Goal: Information Seeking & Learning: Check status

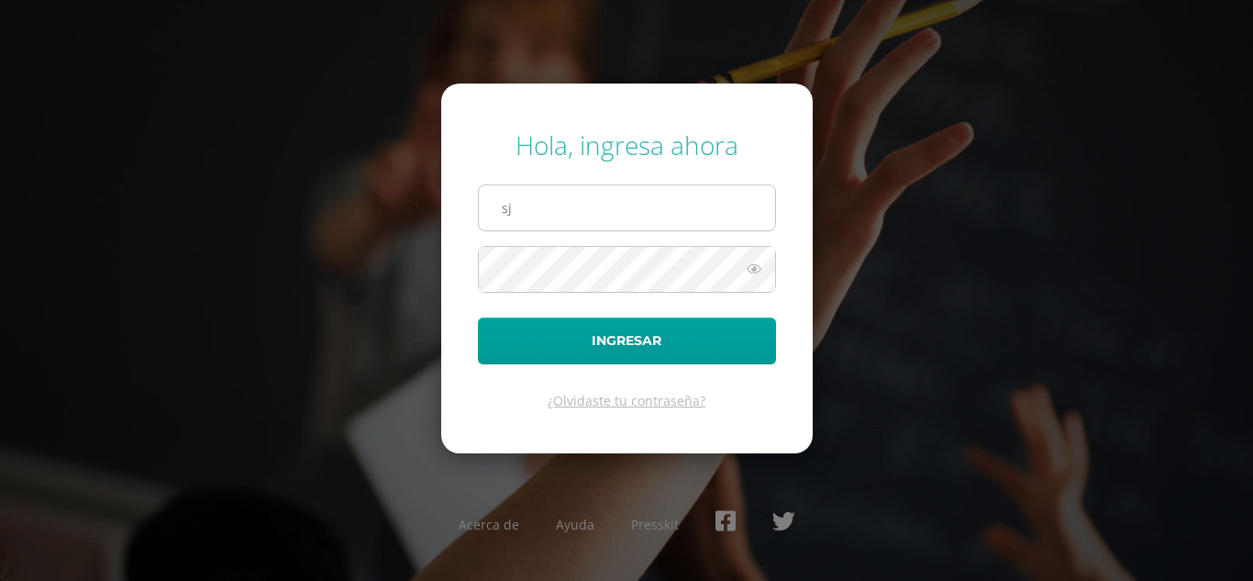
type input "s"
type input "angelacuxulic2023@maiagt.org"
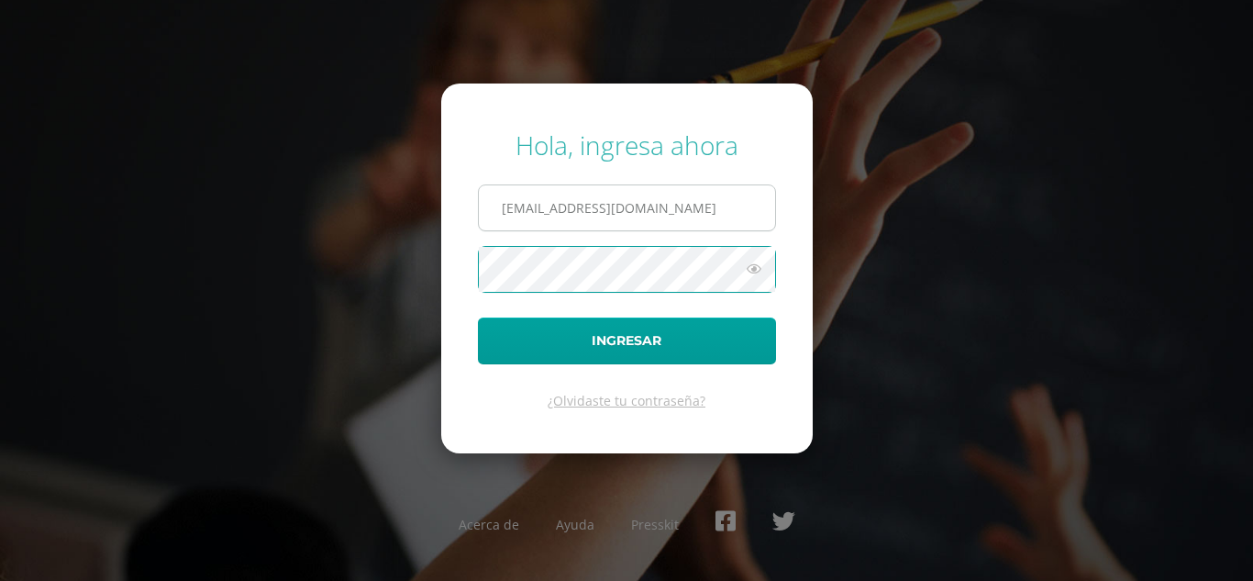
click at [478, 317] on button "Ingresar" at bounding box center [627, 340] width 298 height 47
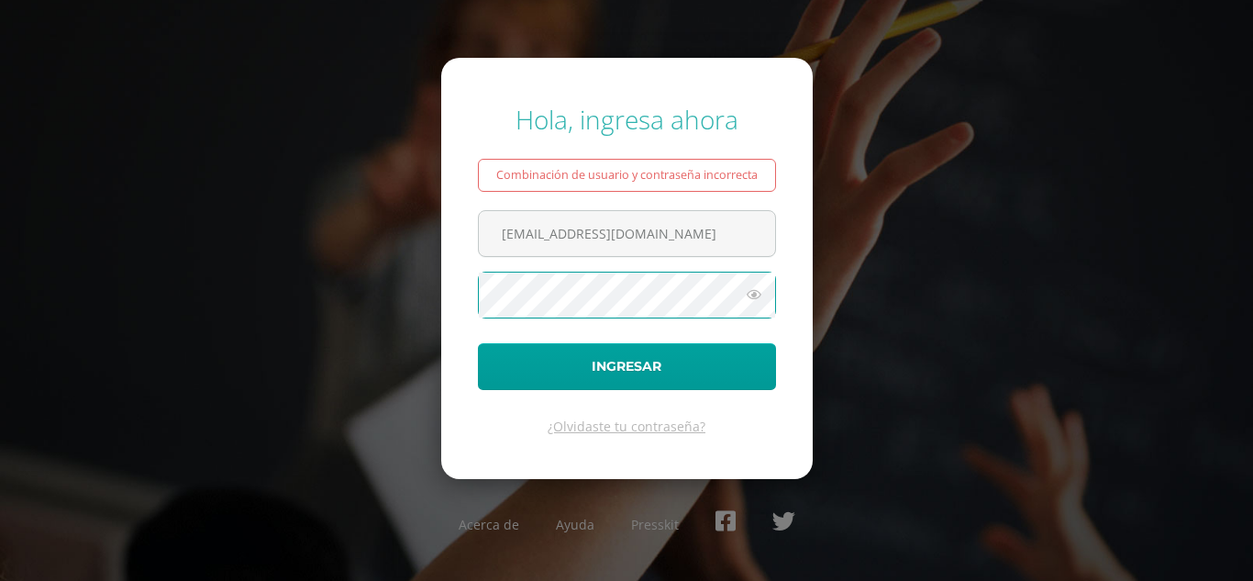
click at [478, 343] on button "Ingresar" at bounding box center [627, 366] width 298 height 47
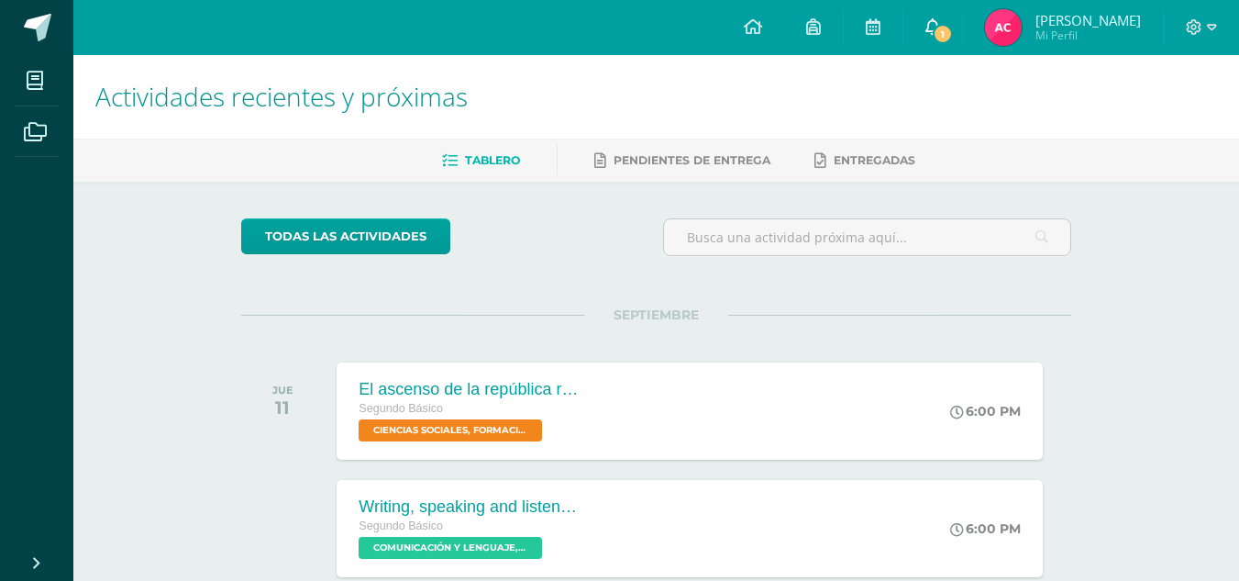
click at [939, 12] on link "1" at bounding box center [932, 27] width 59 height 55
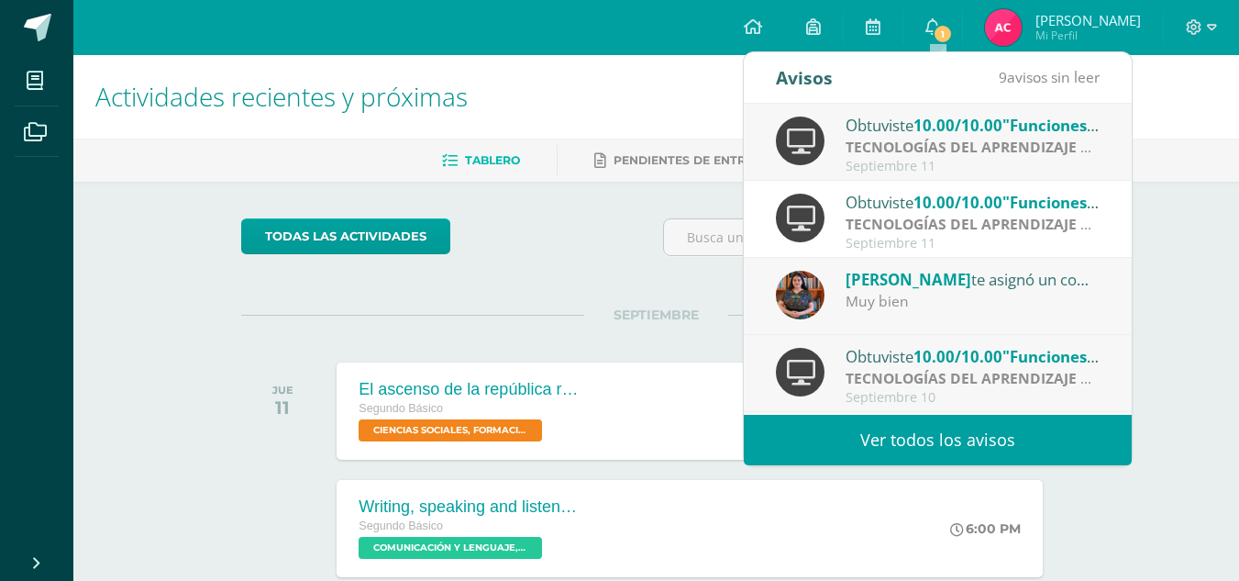
click at [962, 298] on div "Muy bien" at bounding box center [973, 301] width 255 height 21
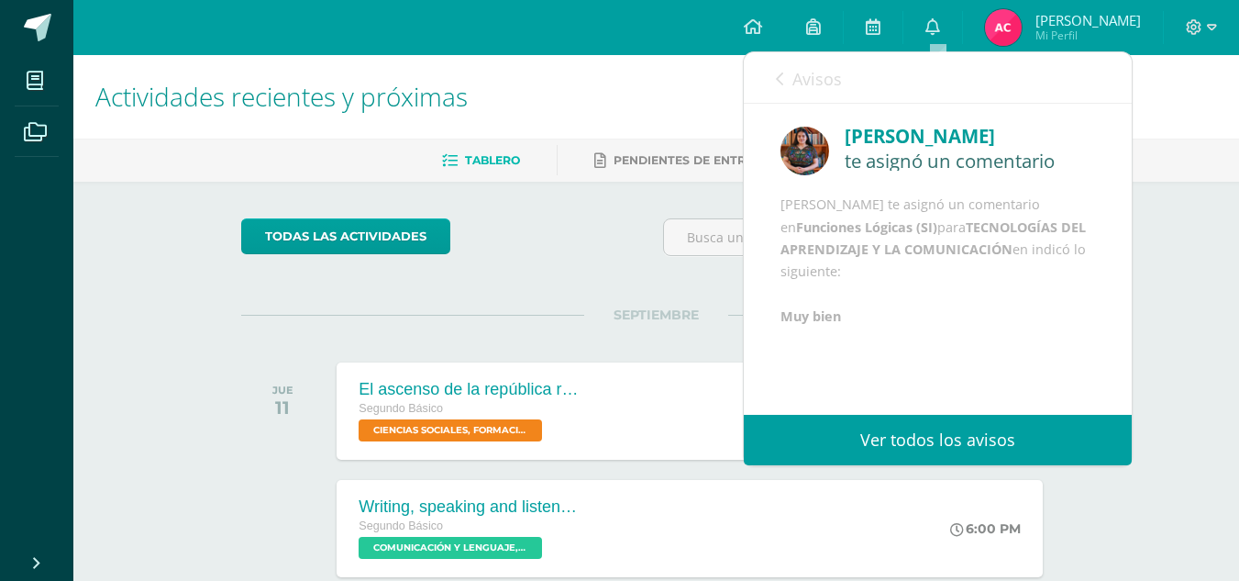
scroll to position [22, 0]
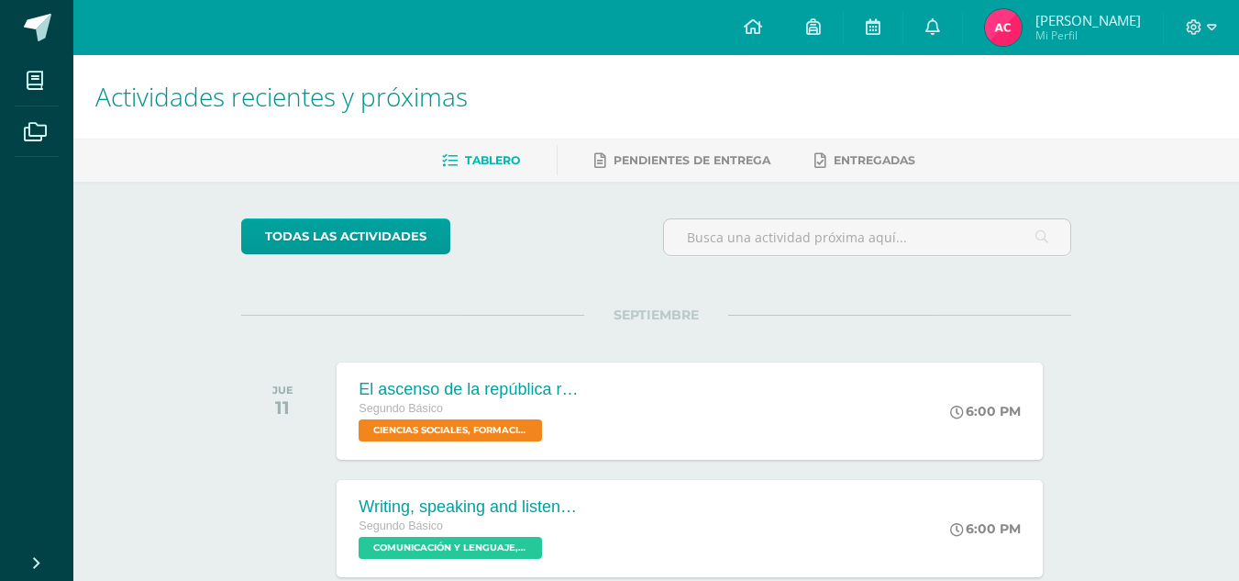
click at [1014, 18] on img at bounding box center [1003, 27] width 37 height 37
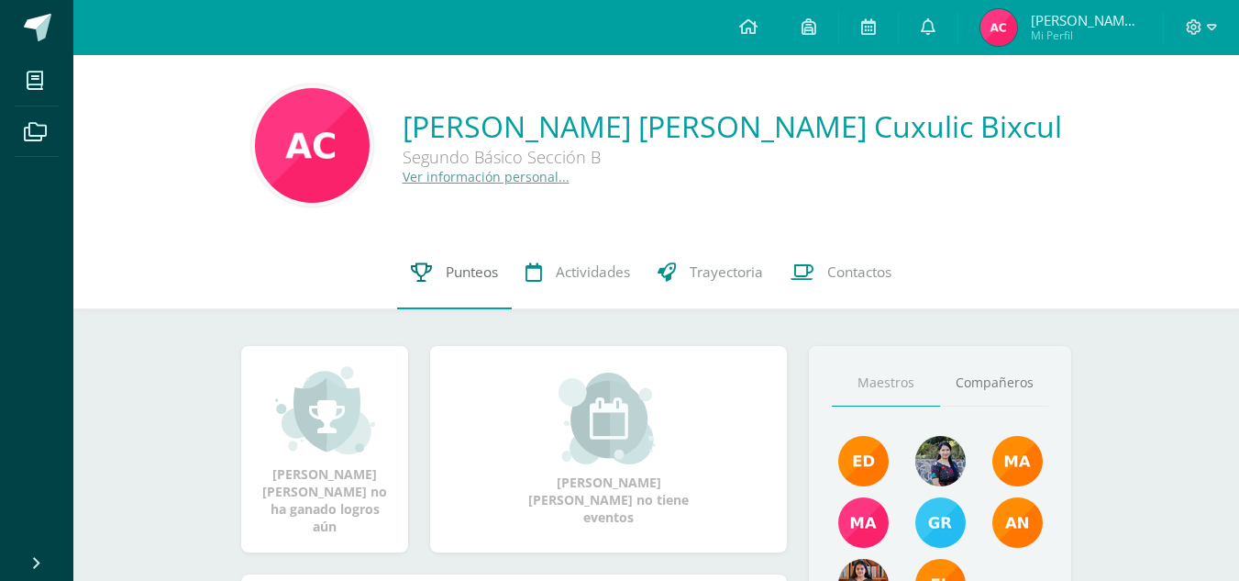
click at [461, 285] on link "Punteos" at bounding box center [454, 272] width 115 height 73
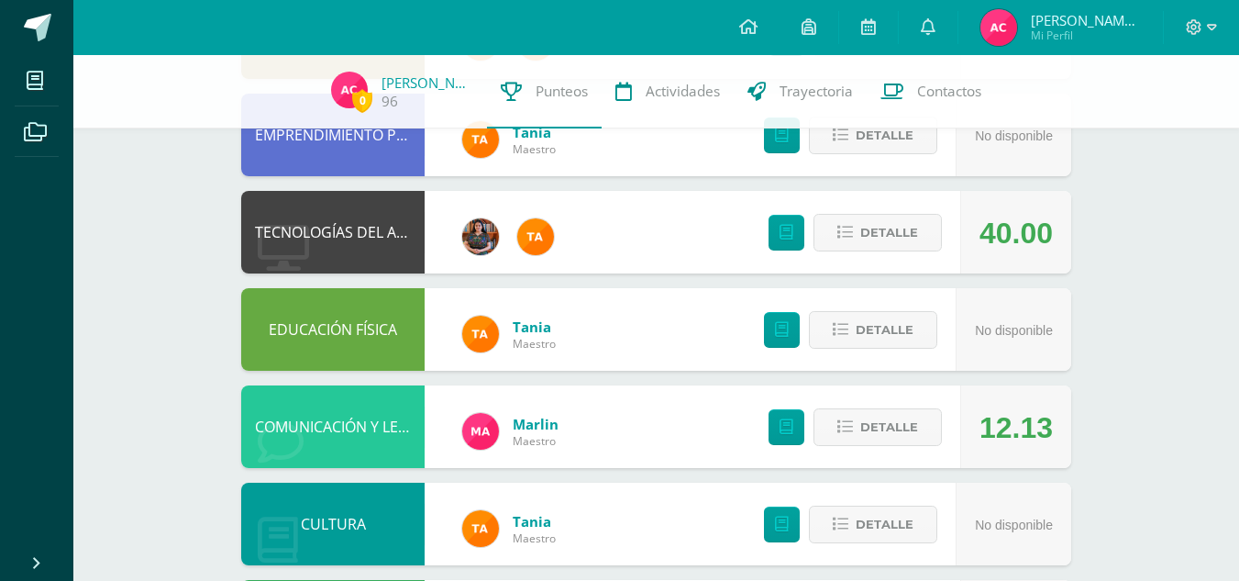
scroll to position [294, 0]
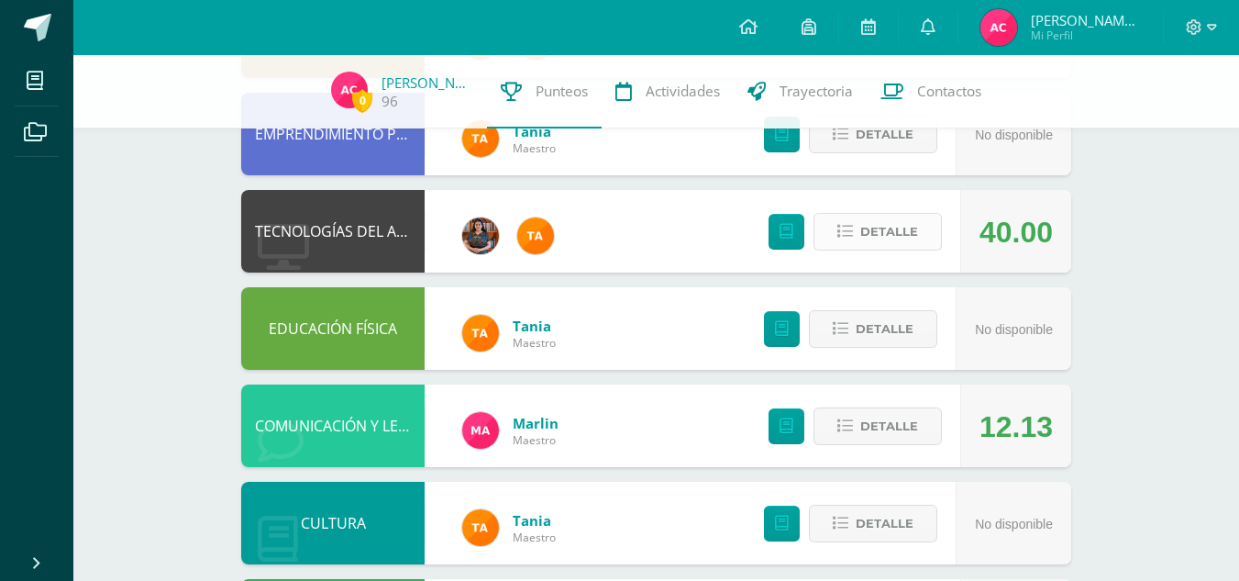
click at [885, 238] on span "Detalle" at bounding box center [889, 232] width 58 height 34
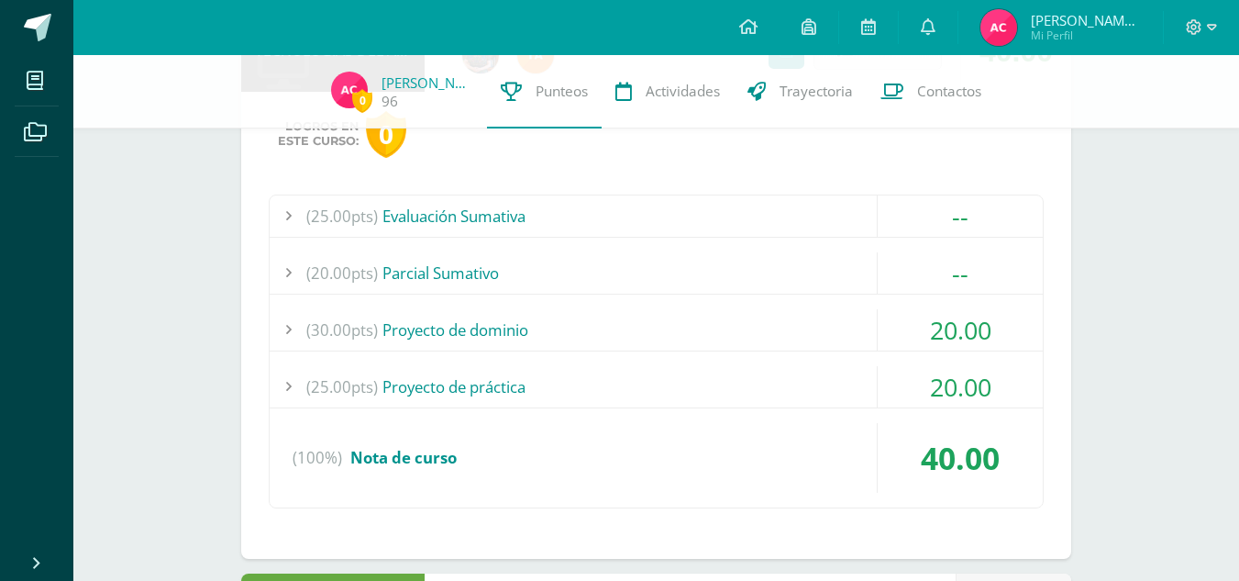
scroll to position [479, 0]
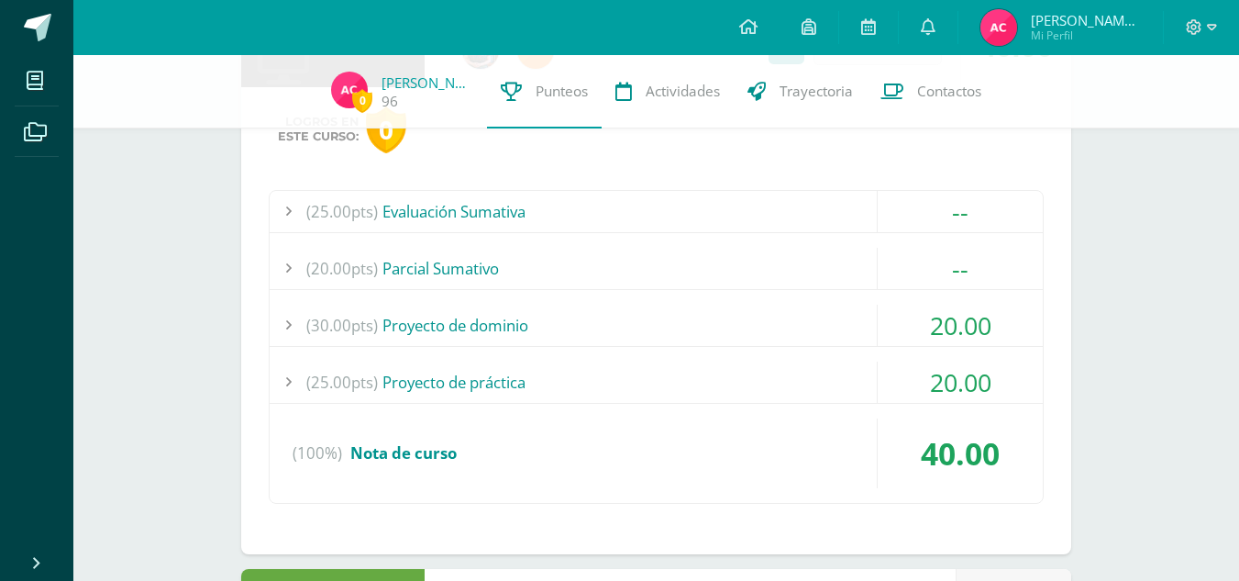
click at [848, 370] on div "(25.00pts) Proyecto de práctica" at bounding box center [656, 381] width 773 height 41
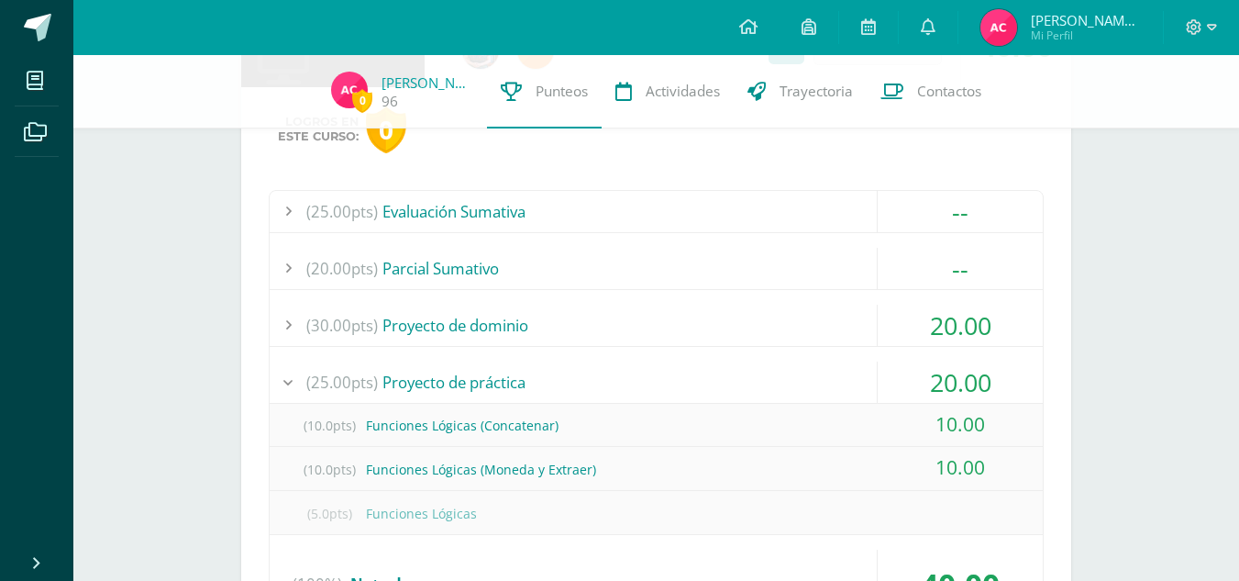
click at [894, 296] on div "(25.00pts) Evaluación Sumativa -- (25.0pts) Examen Final" at bounding box center [656, 412] width 775 height 445
click at [892, 311] on div "20.00" at bounding box center [960, 325] width 165 height 41
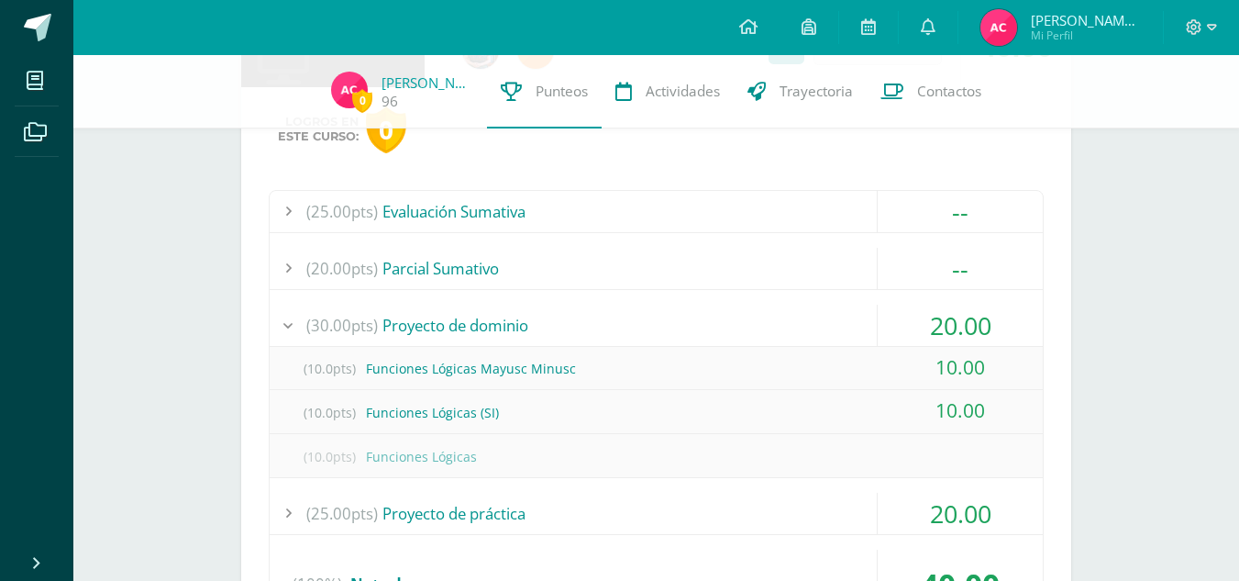
click at [903, 316] on div "20.00" at bounding box center [960, 325] width 165 height 41
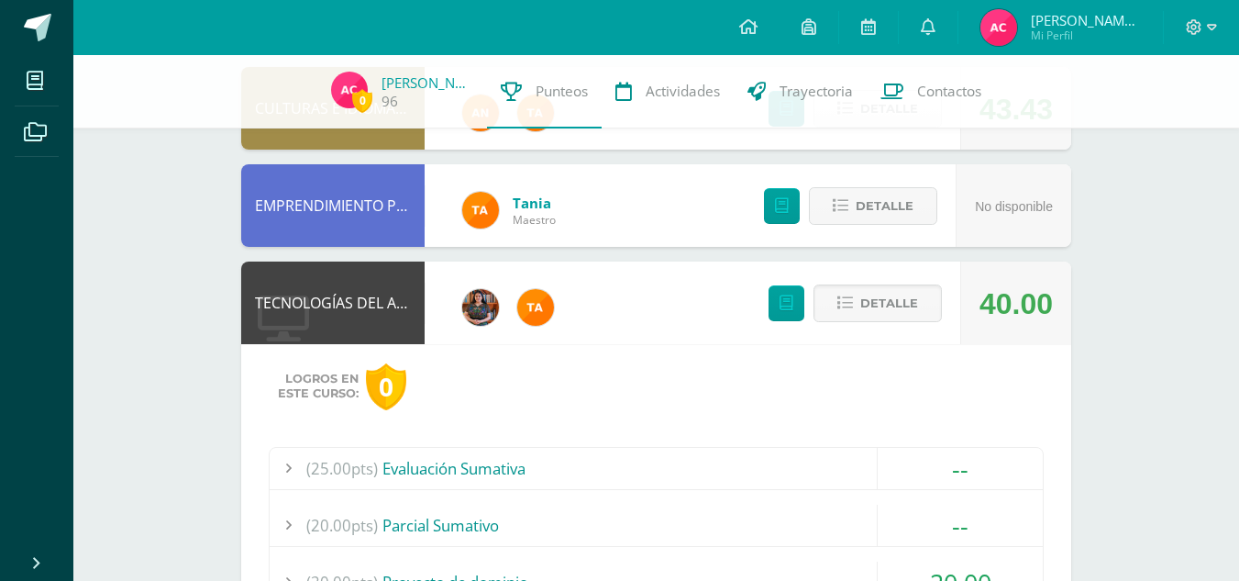
scroll to position [221, 0]
click at [895, 305] on span "Detalle" at bounding box center [889, 304] width 58 height 34
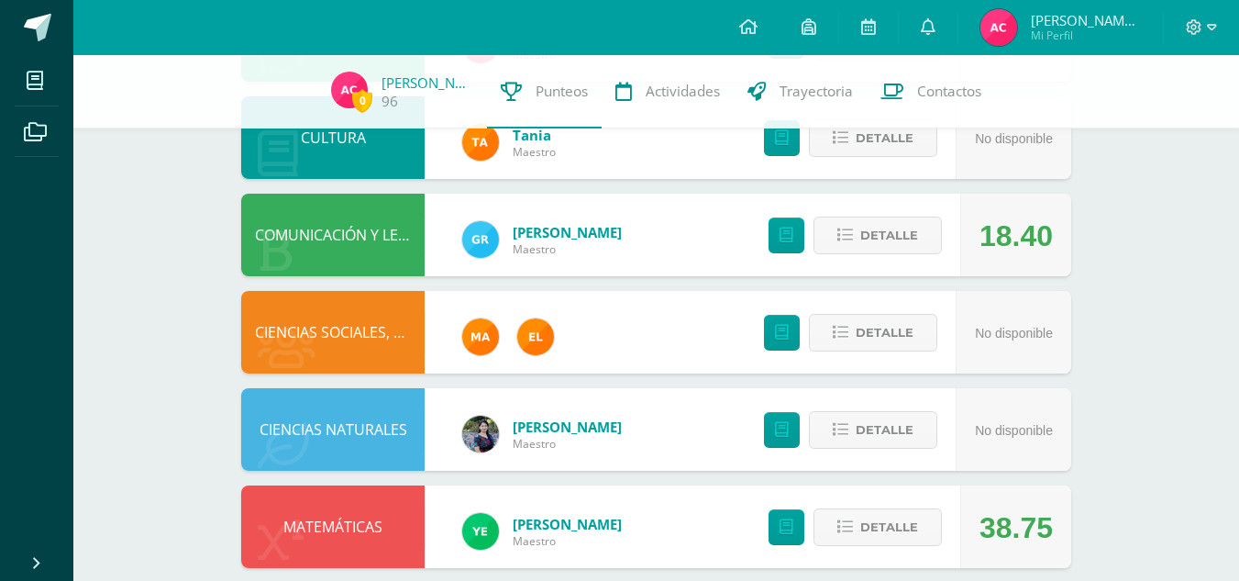
scroll to position [675, 0]
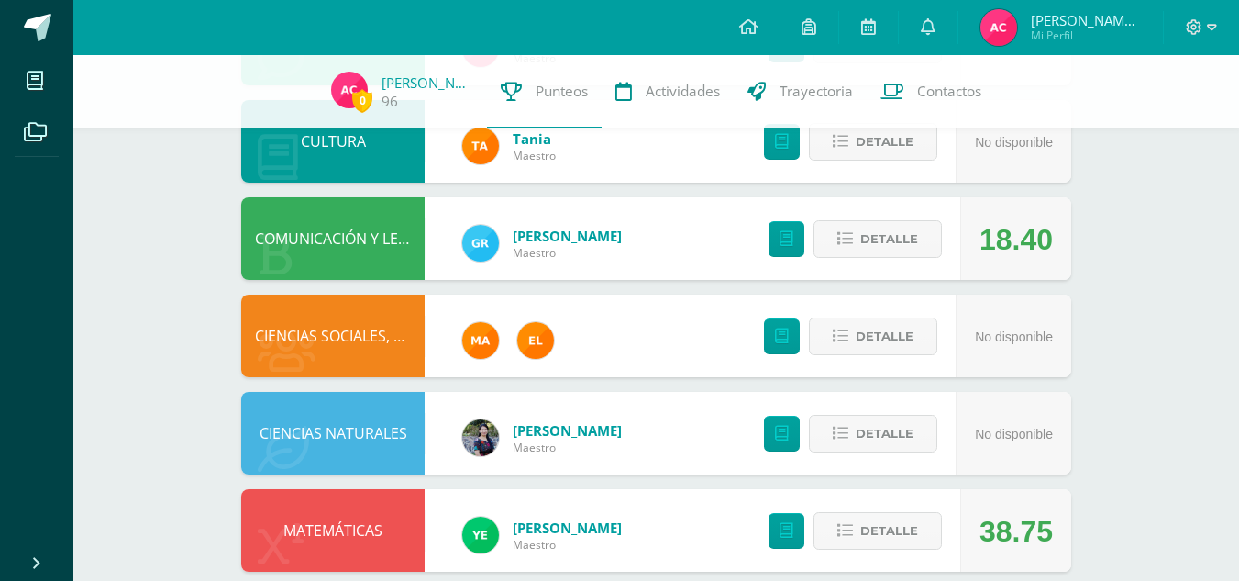
click at [1216, 28] on div at bounding box center [1201, 27] width 75 height 55
click at [1204, 26] on span at bounding box center [1201, 27] width 31 height 20
click at [1155, 130] on span "Cerrar sesión" at bounding box center [1154, 124] width 83 height 17
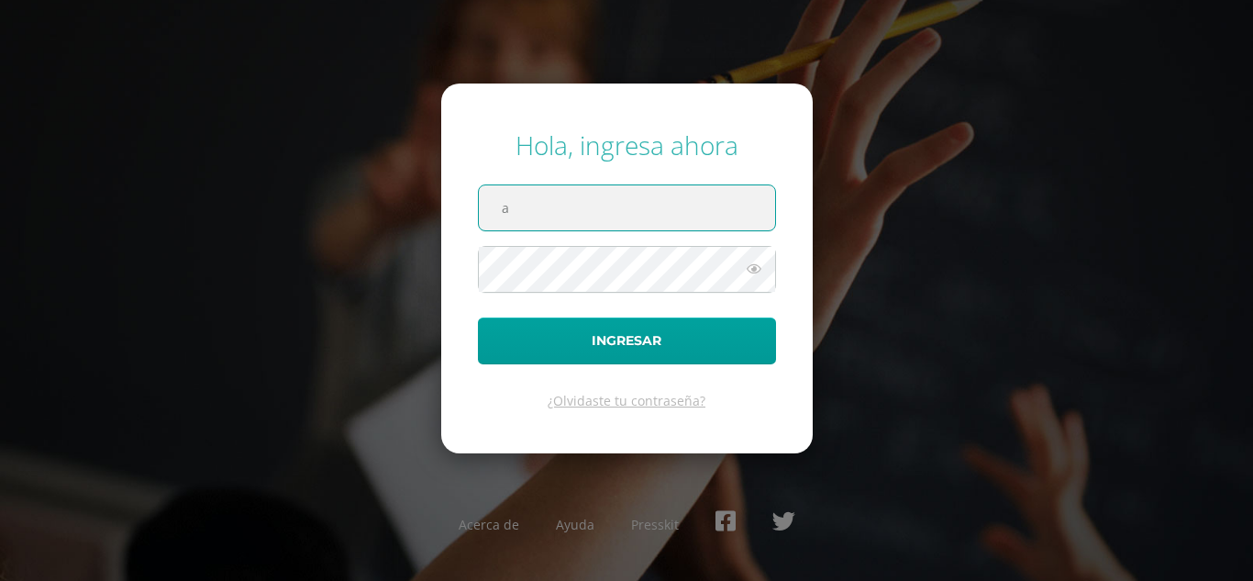
type input "[EMAIL_ADDRESS][DOMAIN_NAME]"
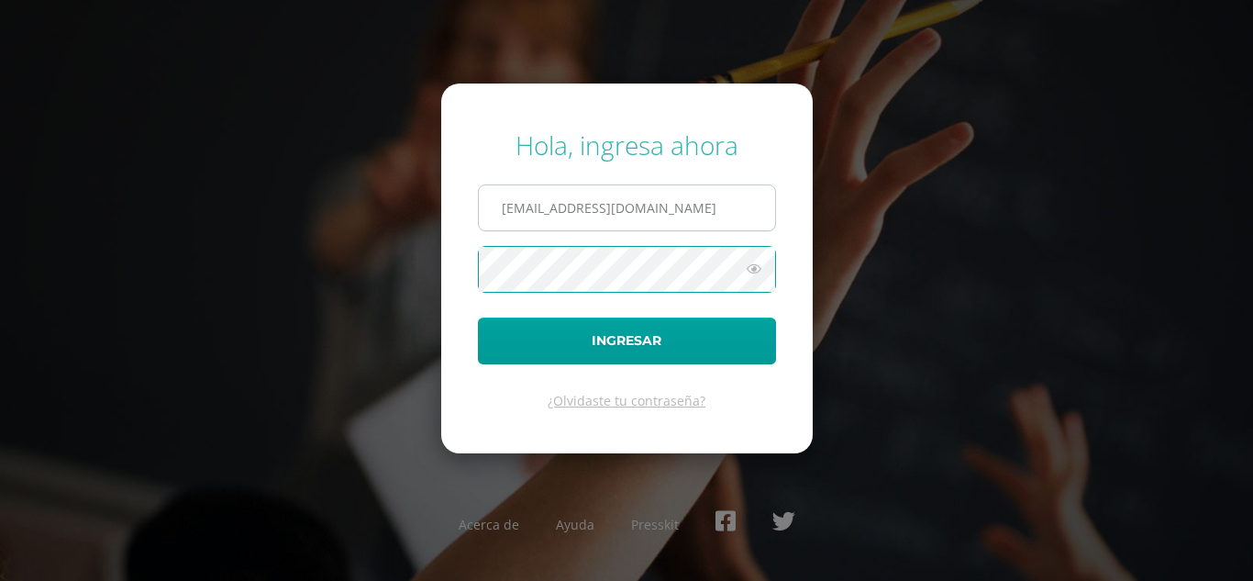
click at [478, 317] on button "Ingresar" at bounding box center [627, 340] width 298 height 47
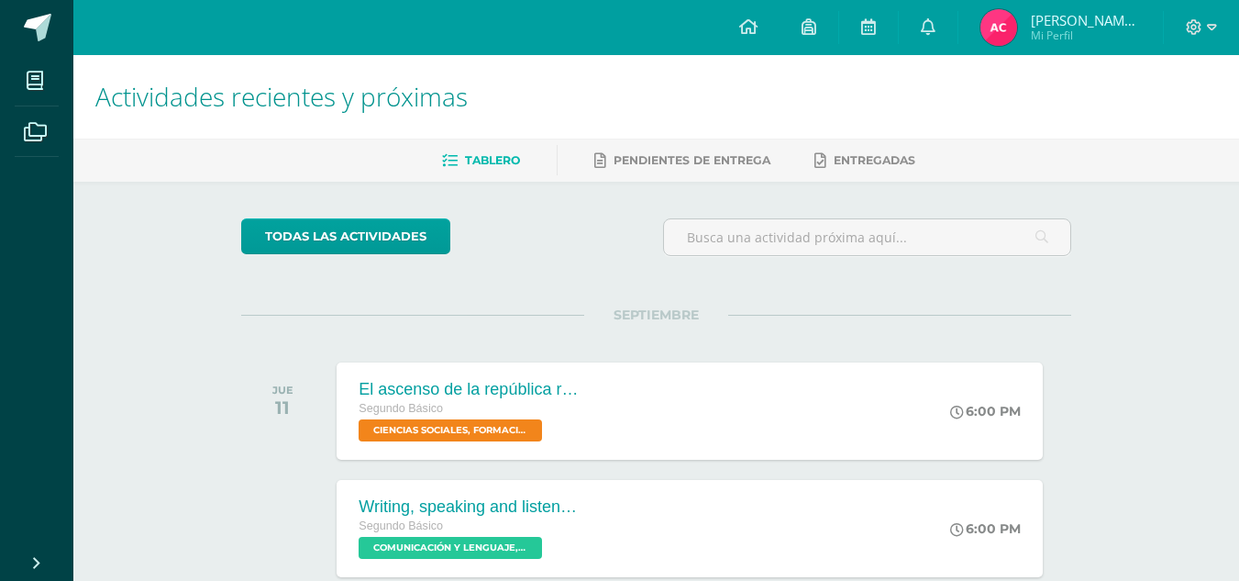
click at [1007, 24] on img at bounding box center [998, 27] width 37 height 37
